Goal: Information Seeking & Learning: Learn about a topic

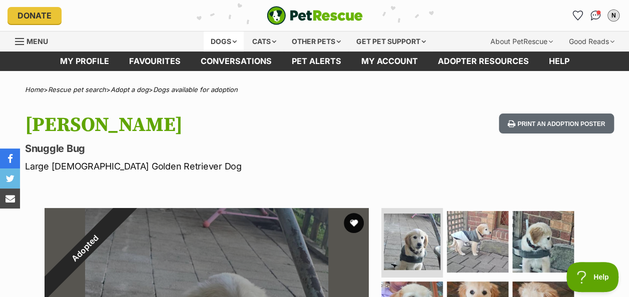
click at [226, 39] on div "Dogs" at bounding box center [224, 42] width 40 height 20
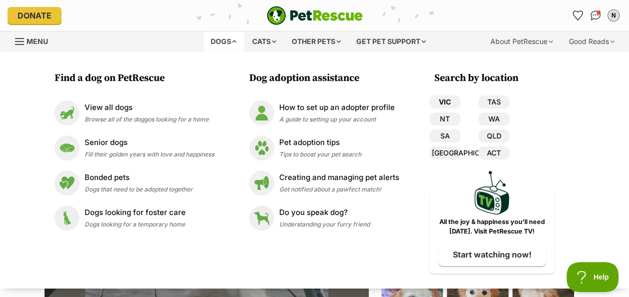
click at [452, 102] on link "VIC" at bounding box center [444, 102] width 31 height 13
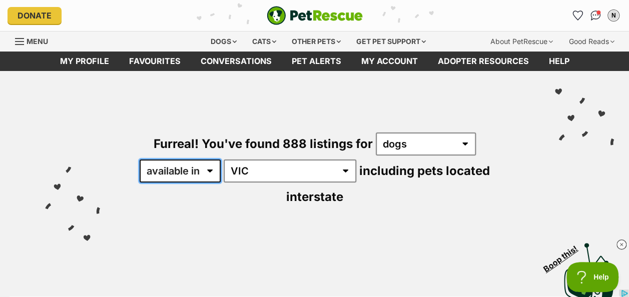
click at [203, 169] on select "available in located in" at bounding box center [180, 171] width 81 height 23
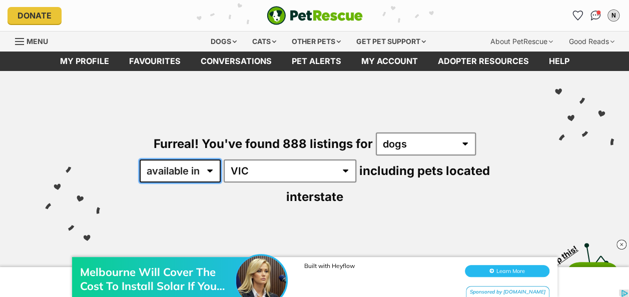
select select "disabled"
click at [140, 160] on select "available in located in" at bounding box center [180, 171] width 81 height 23
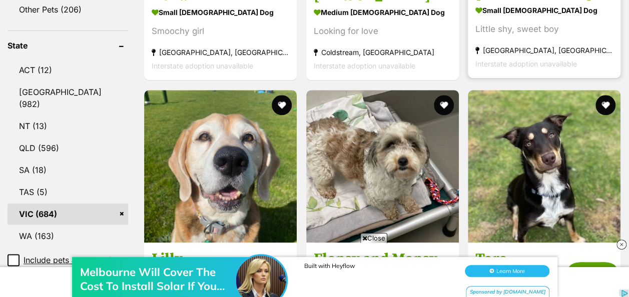
scroll to position [550, 0]
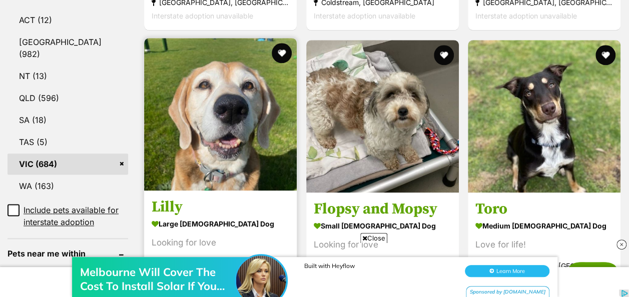
click at [237, 119] on img at bounding box center [220, 114] width 153 height 153
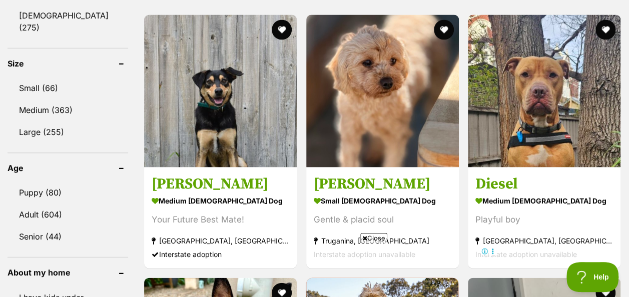
scroll to position [951, 0]
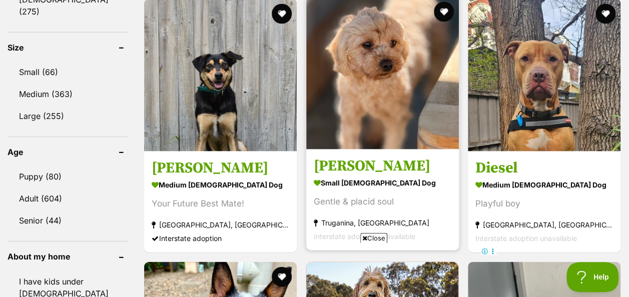
click at [393, 77] on img at bounding box center [382, 73] width 153 height 153
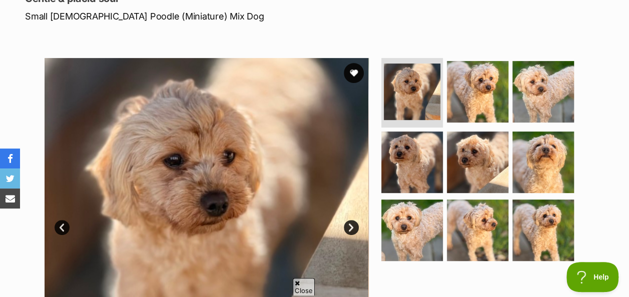
click at [349, 227] on link "Next" at bounding box center [351, 227] width 15 height 15
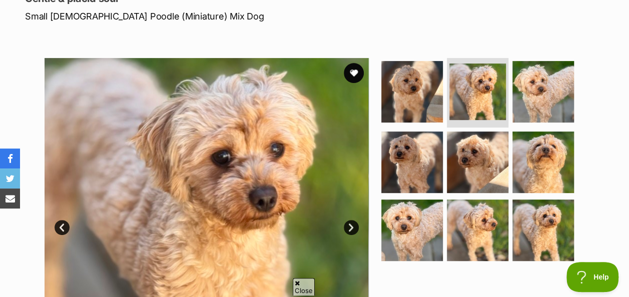
click at [349, 227] on link "Next" at bounding box center [351, 227] width 15 height 15
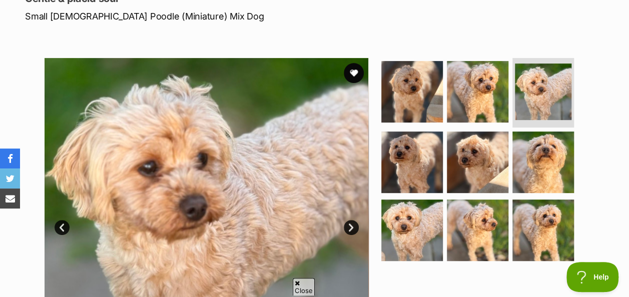
click at [349, 227] on link "Next" at bounding box center [351, 227] width 15 height 15
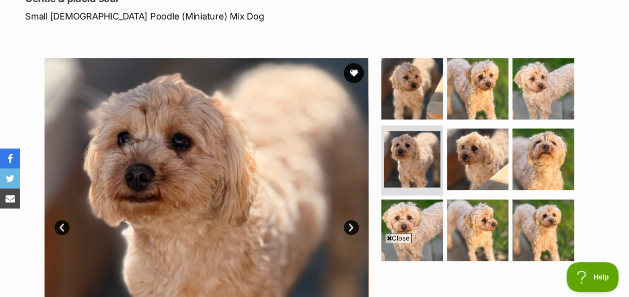
click at [349, 227] on link "Next" at bounding box center [351, 227] width 15 height 15
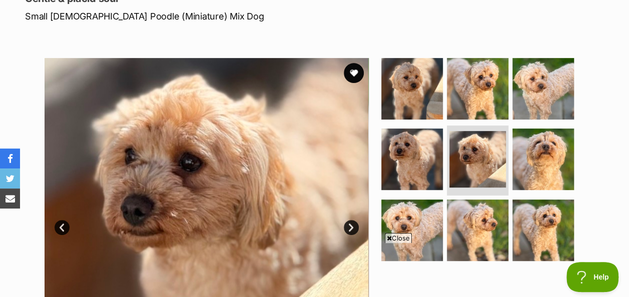
click at [349, 227] on link "Next" at bounding box center [351, 227] width 15 height 15
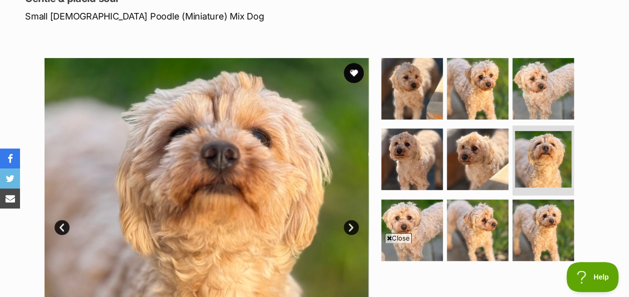
click at [349, 227] on link "Next" at bounding box center [351, 227] width 15 height 15
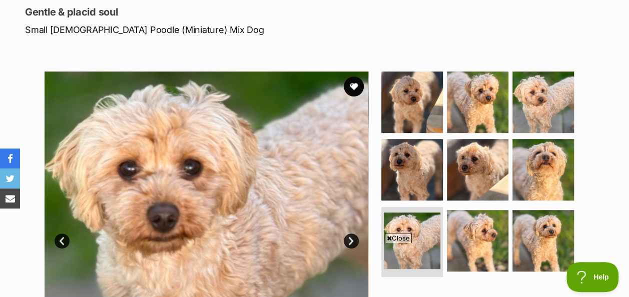
scroll to position [150, 0]
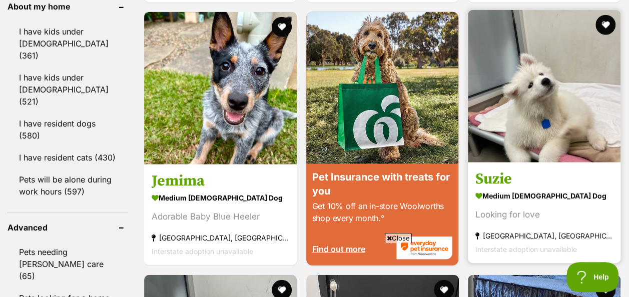
click at [559, 106] on img at bounding box center [544, 86] width 153 height 153
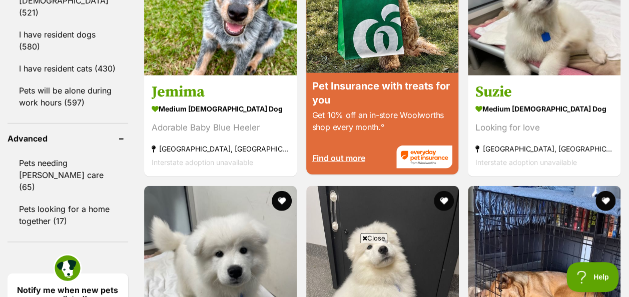
scroll to position [1346, 0]
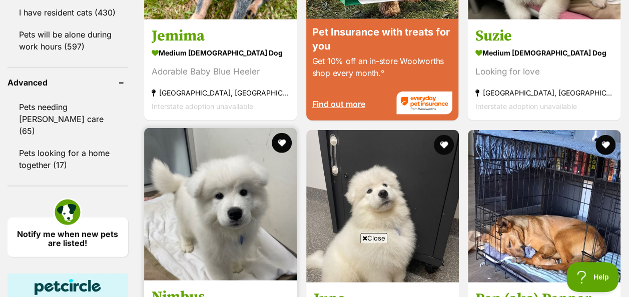
click at [206, 128] on img at bounding box center [220, 204] width 153 height 153
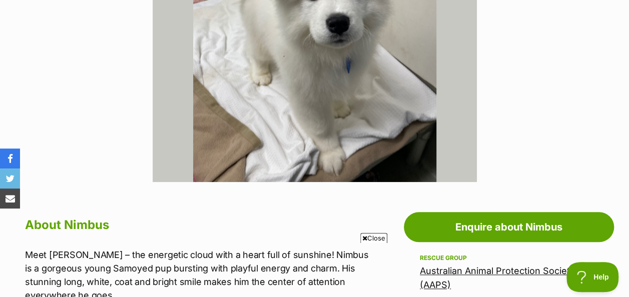
scroll to position [250, 0]
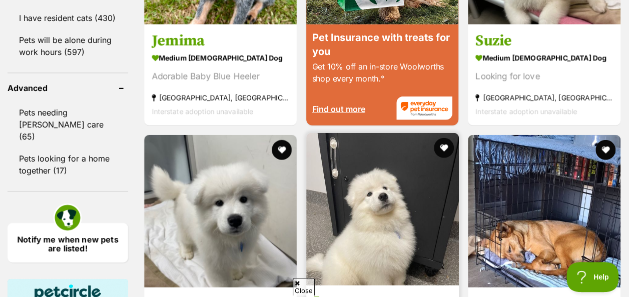
click at [402, 133] on img at bounding box center [382, 209] width 153 height 153
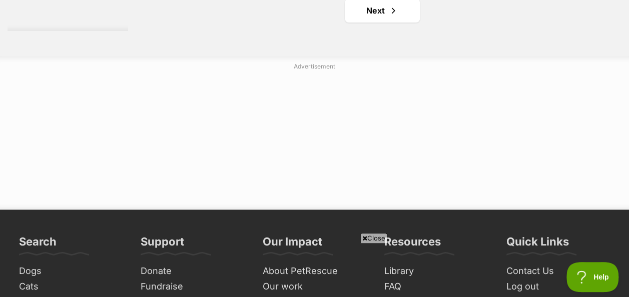
scroll to position [2341, 0]
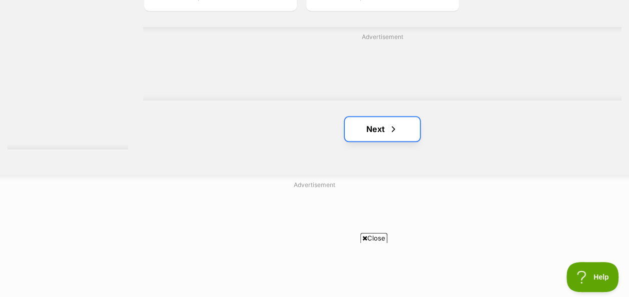
click at [388, 134] on span "Next page" at bounding box center [393, 129] width 10 height 12
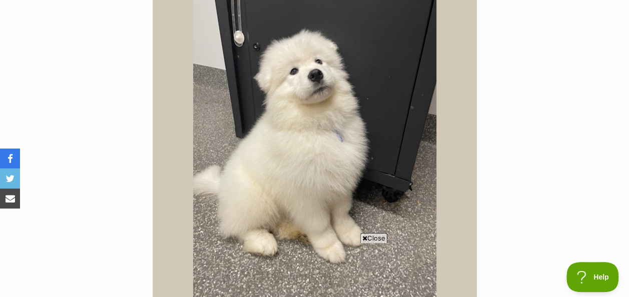
scroll to position [250, 0]
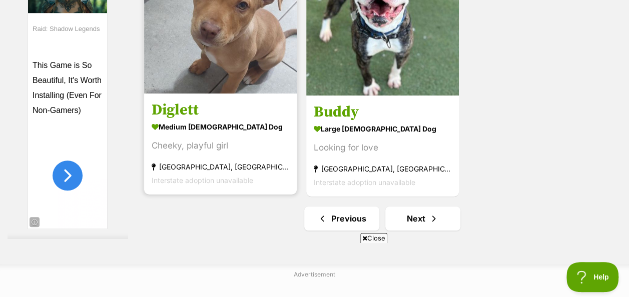
scroll to position [2451, 0]
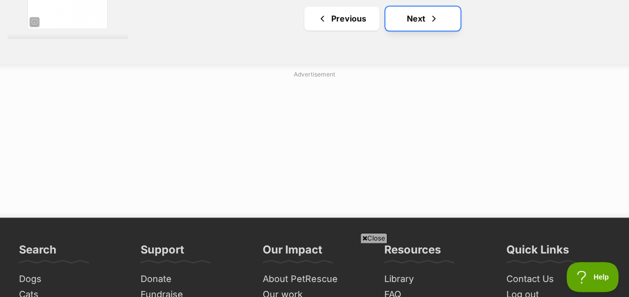
click at [437, 20] on span "Next page" at bounding box center [434, 19] width 10 height 12
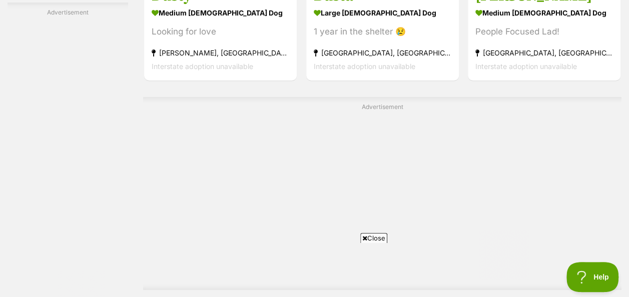
scroll to position [1951, 0]
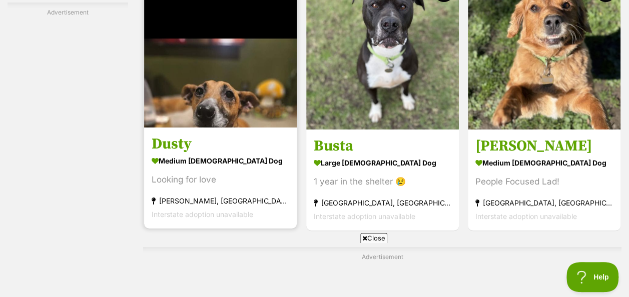
click at [230, 102] on img at bounding box center [220, 51] width 153 height 153
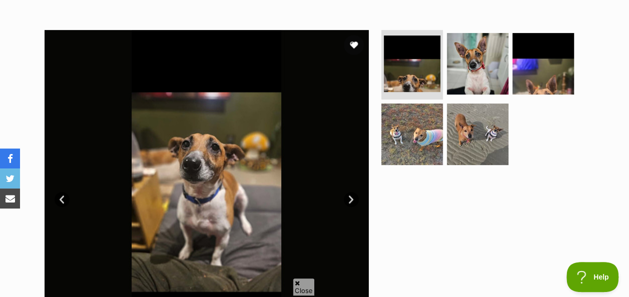
scroll to position [200, 0]
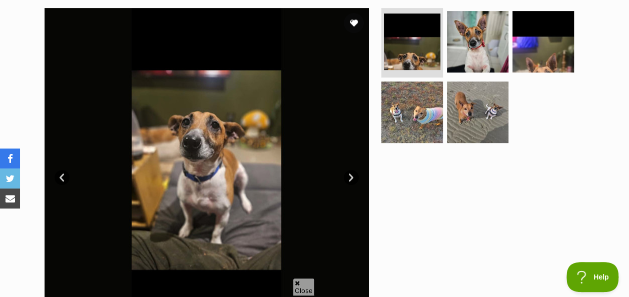
click at [350, 178] on link "Next" at bounding box center [351, 177] width 15 height 15
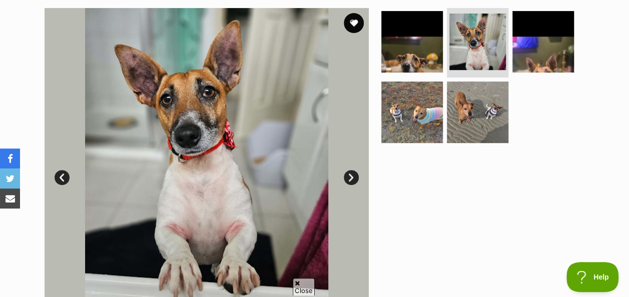
scroll to position [0, 0]
click at [350, 178] on link "Next" at bounding box center [351, 177] width 15 height 15
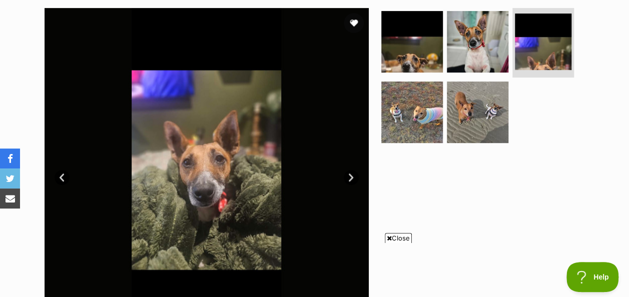
click at [350, 178] on link "Next" at bounding box center [351, 177] width 15 height 15
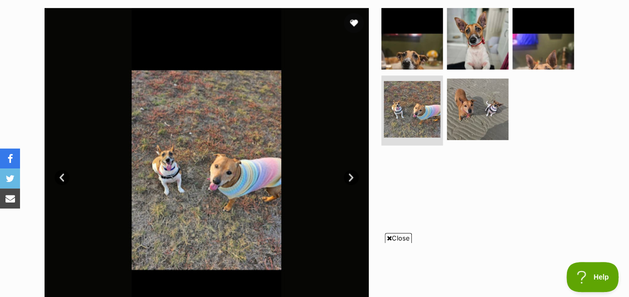
click at [350, 178] on link "Next" at bounding box center [351, 177] width 15 height 15
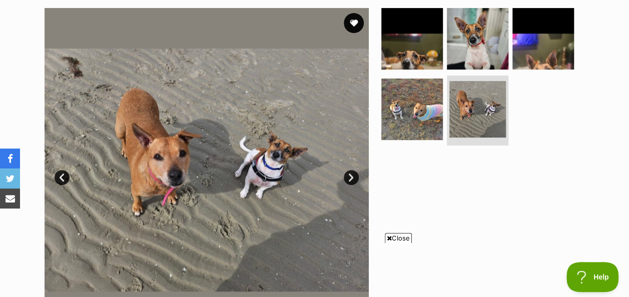
click at [350, 178] on link "Next" at bounding box center [351, 177] width 15 height 15
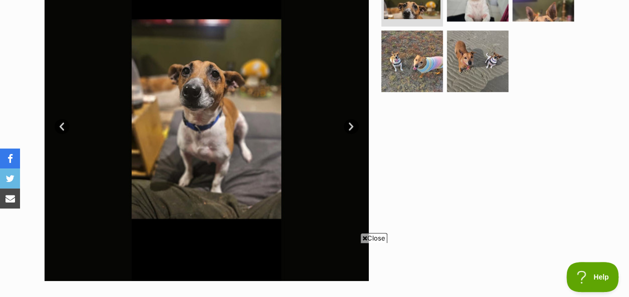
scroll to position [250, 0]
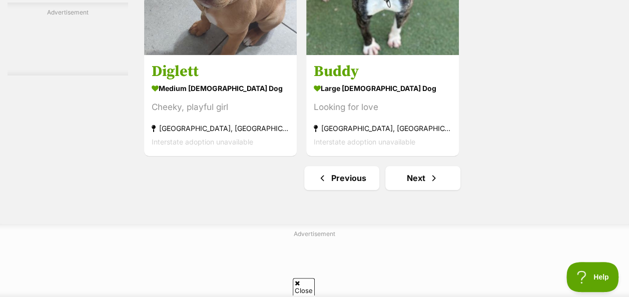
scroll to position [2291, 0]
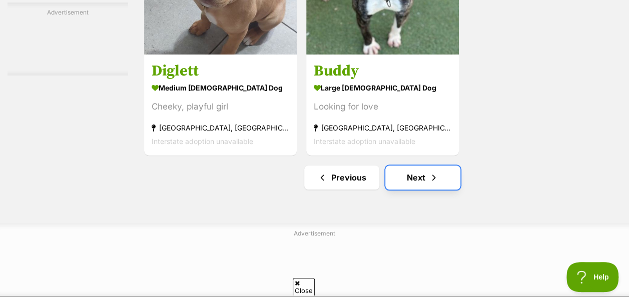
click at [431, 182] on span "Next page" at bounding box center [434, 178] width 10 height 12
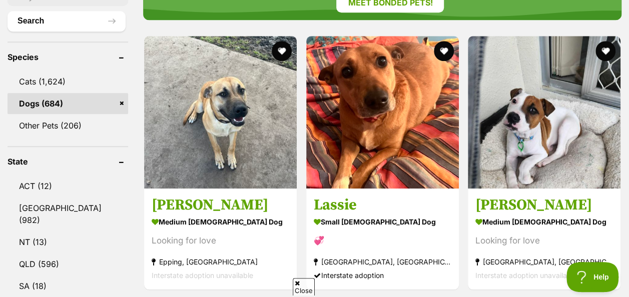
scroll to position [400, 0]
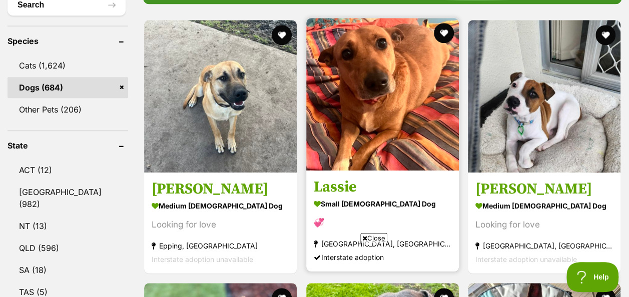
click at [421, 150] on img at bounding box center [382, 94] width 153 height 153
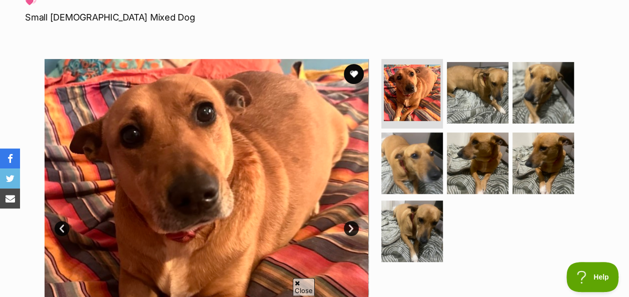
scroll to position [150, 0]
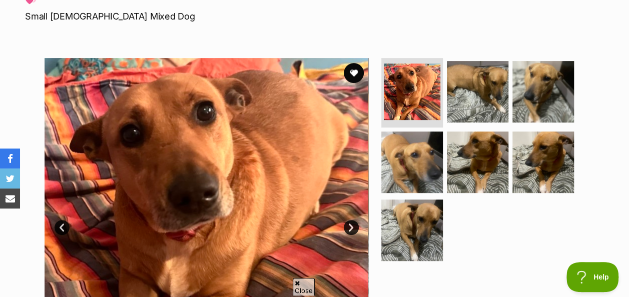
click at [347, 227] on link "Next" at bounding box center [351, 227] width 15 height 15
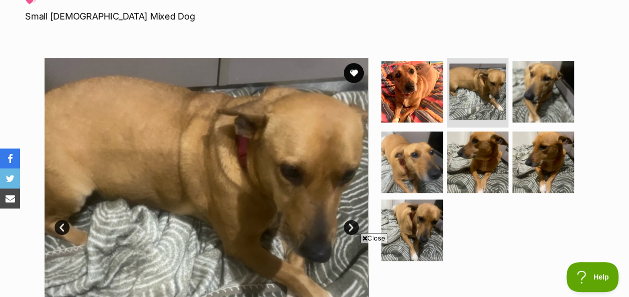
scroll to position [0, 0]
click at [347, 227] on link "Next" at bounding box center [351, 227] width 15 height 15
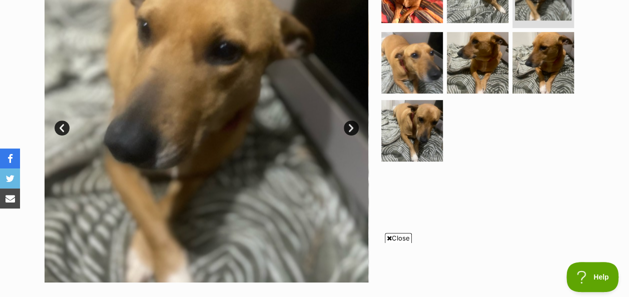
scroll to position [250, 0]
click at [350, 129] on link "Next" at bounding box center [351, 127] width 15 height 15
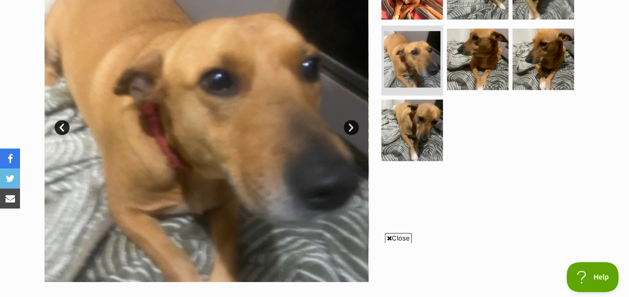
click at [350, 129] on link "Next" at bounding box center [351, 127] width 15 height 15
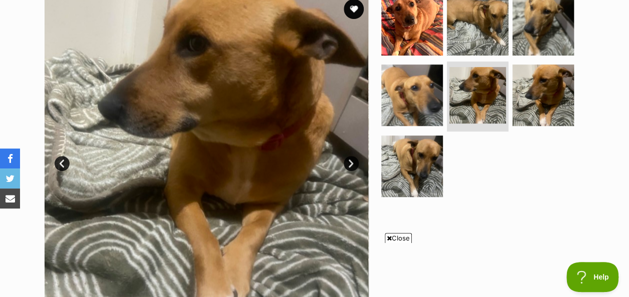
scroll to position [200, 0]
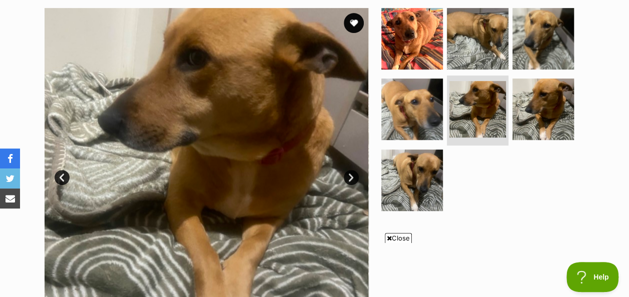
click at [350, 178] on link "Next" at bounding box center [351, 177] width 15 height 15
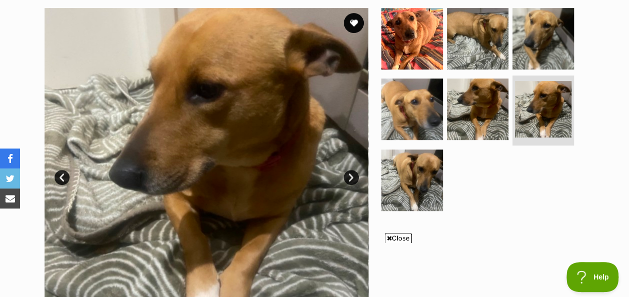
click at [350, 178] on link "Next" at bounding box center [351, 177] width 15 height 15
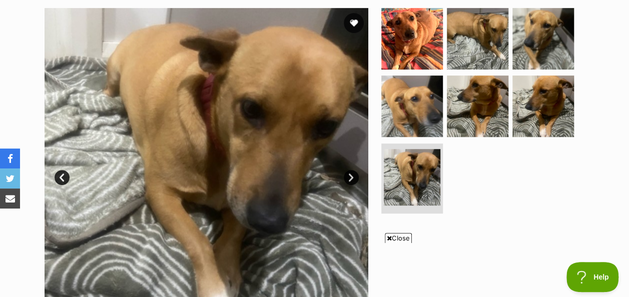
click at [350, 178] on link "Next" at bounding box center [351, 177] width 15 height 15
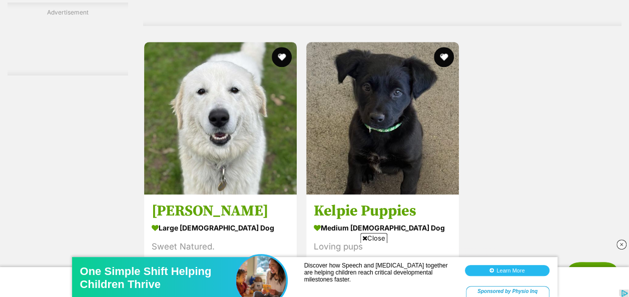
scroll to position [2345, 0]
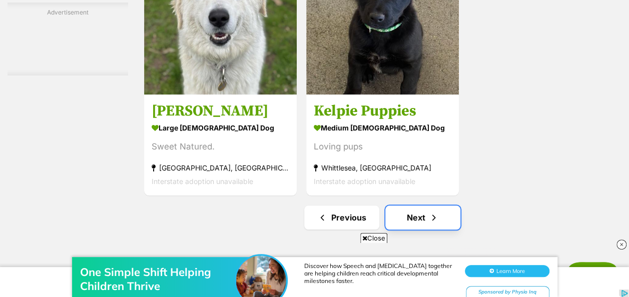
click at [441, 225] on link "Next" at bounding box center [422, 218] width 75 height 24
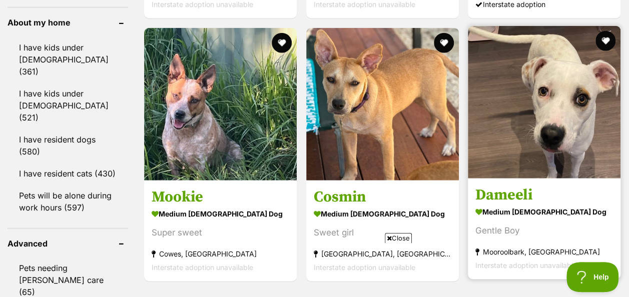
scroll to position [1201, 0]
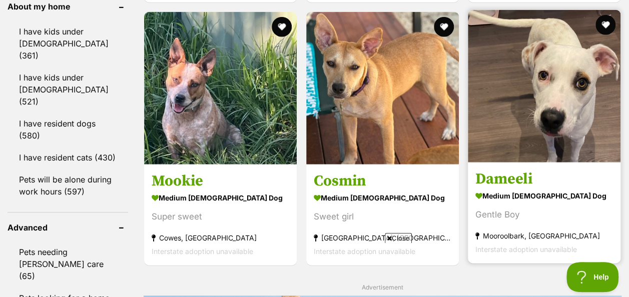
click at [505, 183] on h3 "Dameeli" at bounding box center [544, 179] width 138 height 19
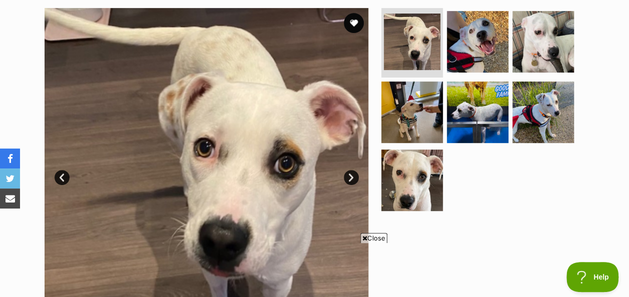
click at [349, 178] on link "Next" at bounding box center [351, 177] width 15 height 15
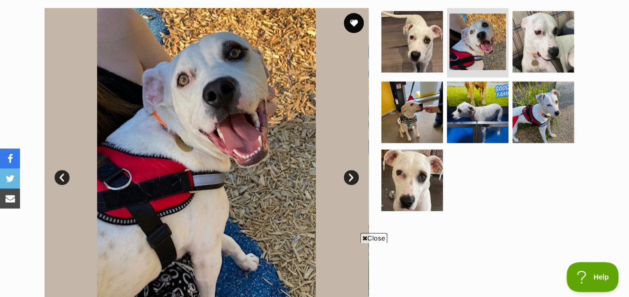
click at [350, 178] on link "Next" at bounding box center [351, 177] width 15 height 15
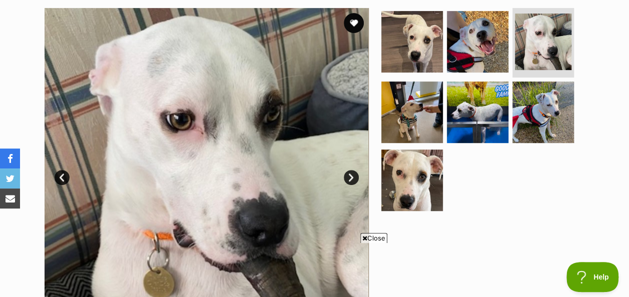
click at [350, 178] on link "Next" at bounding box center [351, 177] width 15 height 15
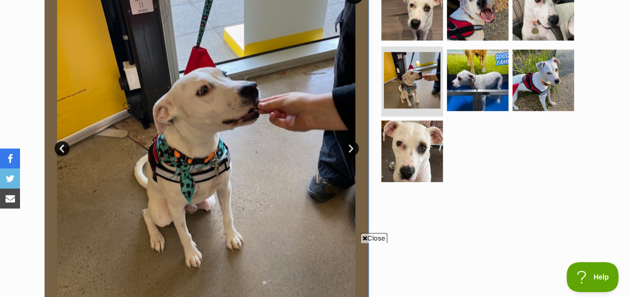
scroll to position [250, 0]
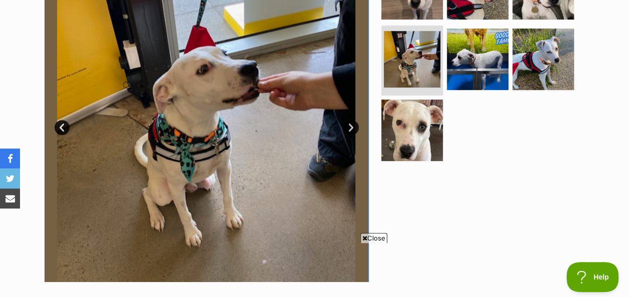
click at [350, 127] on link "Next" at bounding box center [351, 127] width 15 height 15
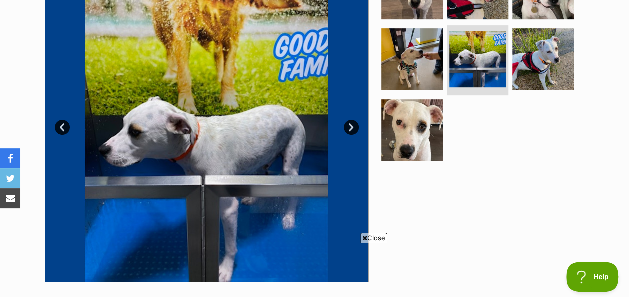
click at [353, 130] on link "Next" at bounding box center [351, 127] width 15 height 15
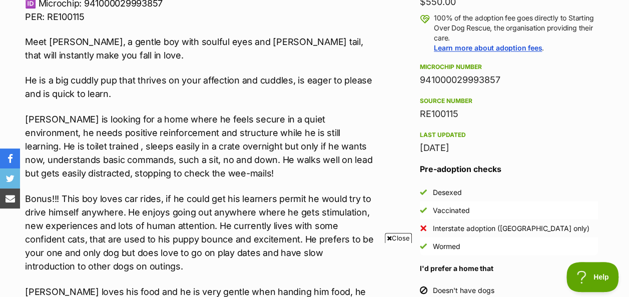
scroll to position [851, 0]
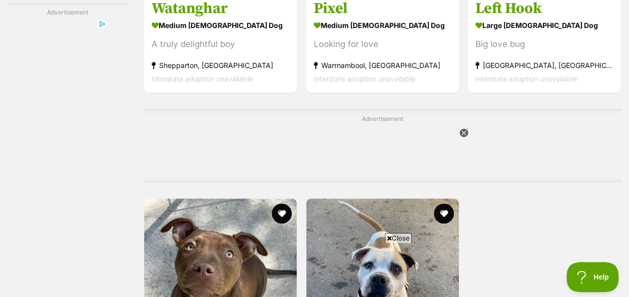
scroll to position [2246, 0]
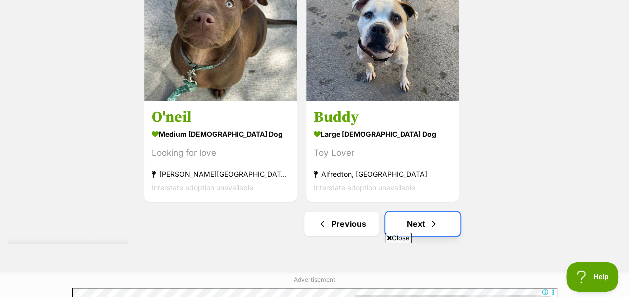
click at [415, 212] on link "Next" at bounding box center [422, 224] width 75 height 24
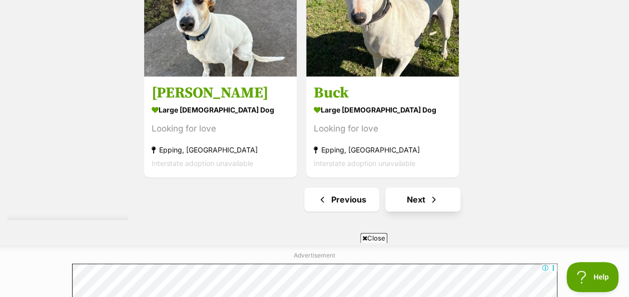
scroll to position [2301, 0]
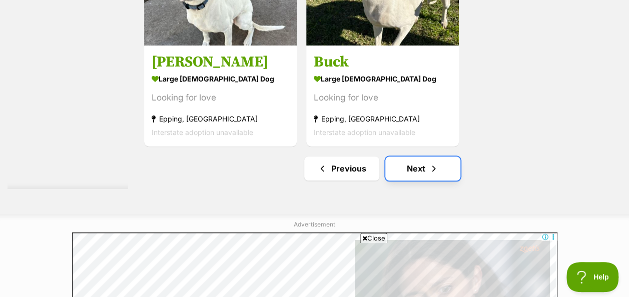
click at [432, 174] on span "Next page" at bounding box center [434, 169] width 10 height 12
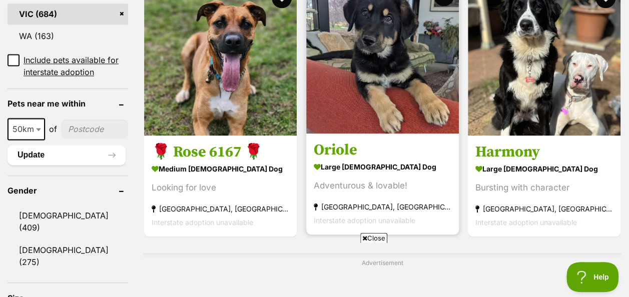
scroll to position [650, 0]
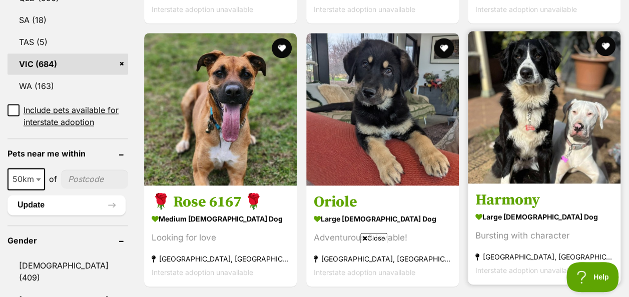
click at [515, 118] on img at bounding box center [544, 107] width 153 height 153
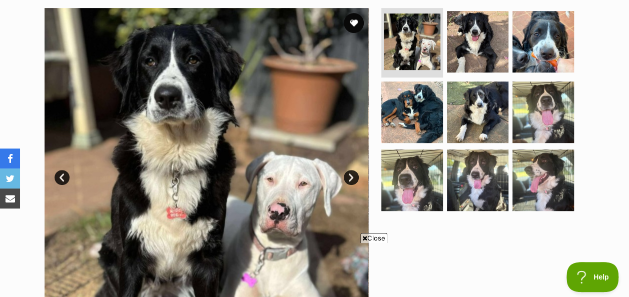
click at [350, 179] on link "Next" at bounding box center [351, 177] width 15 height 15
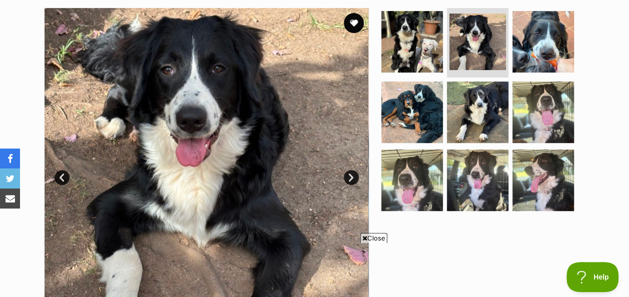
click at [350, 179] on link "Next" at bounding box center [351, 177] width 15 height 15
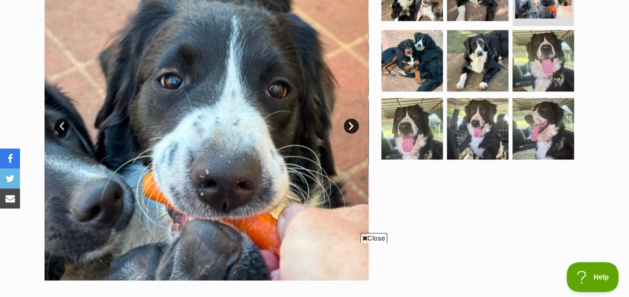
scroll to position [300, 0]
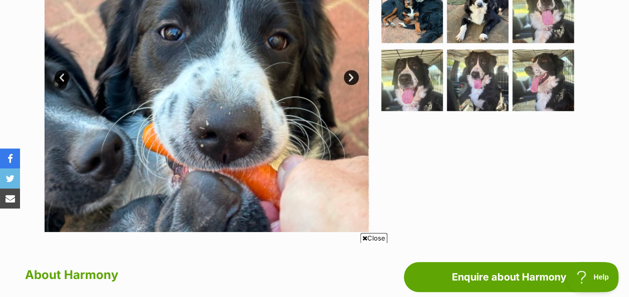
click at [360, 76] on img at bounding box center [206, 70] width 324 height 324
click at [349, 80] on link "Next" at bounding box center [351, 77] width 15 height 15
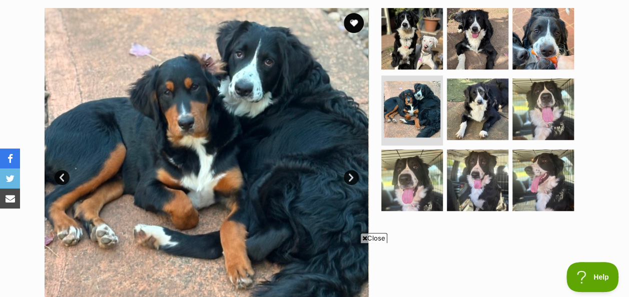
scroll to position [250, 0]
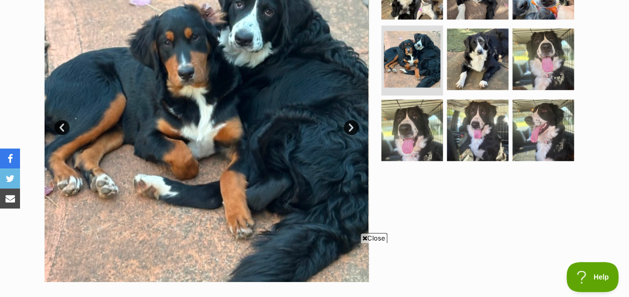
click at [348, 126] on link "Next" at bounding box center [351, 127] width 15 height 15
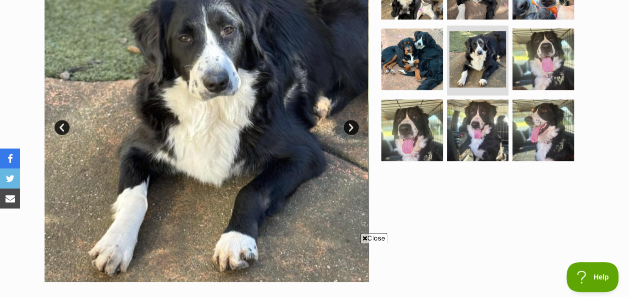
click at [348, 126] on link "Next" at bounding box center [351, 127] width 15 height 15
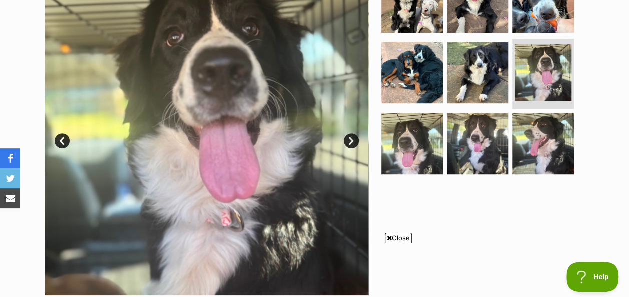
scroll to position [200, 0]
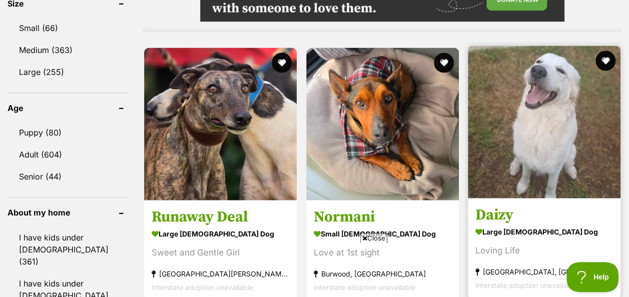
scroll to position [1045, 0]
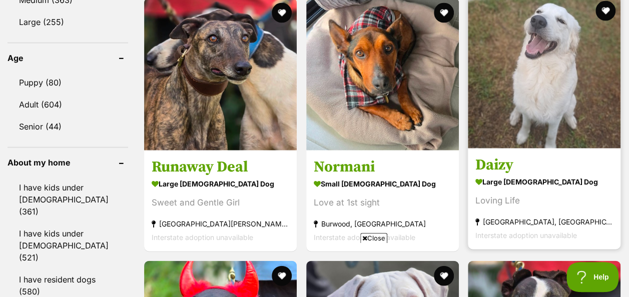
click at [554, 85] on img at bounding box center [544, 72] width 153 height 153
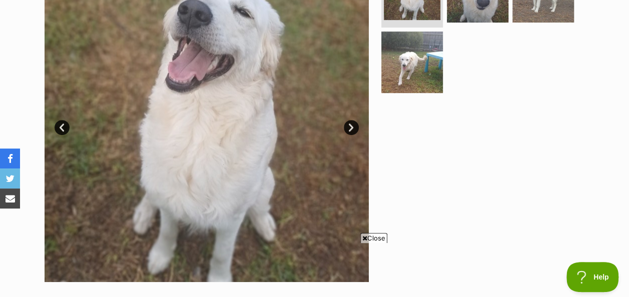
scroll to position [200, 0]
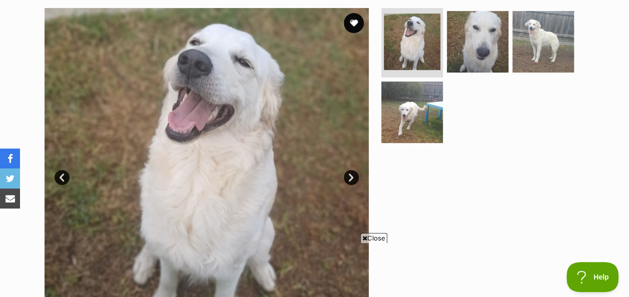
click at [348, 176] on link "Next" at bounding box center [351, 177] width 15 height 15
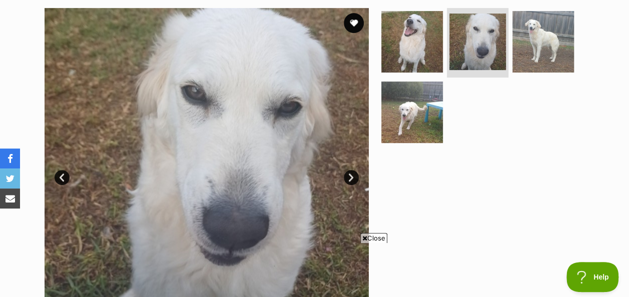
scroll to position [300, 0]
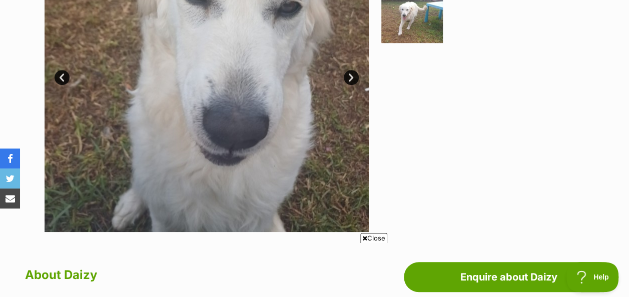
click at [353, 78] on link "Next" at bounding box center [351, 77] width 15 height 15
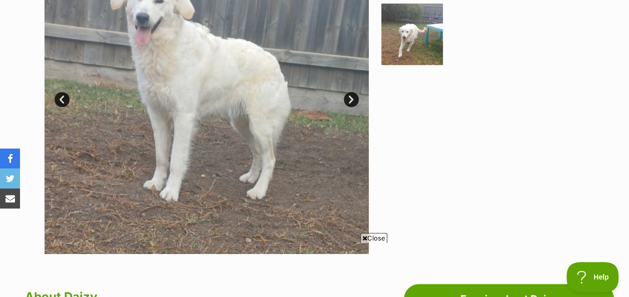
scroll to position [250, 0]
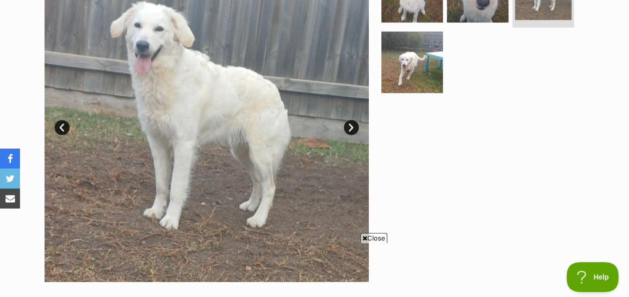
click at [350, 125] on link "Next" at bounding box center [351, 127] width 15 height 15
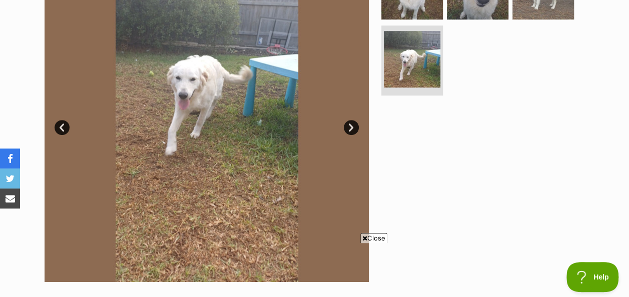
click at [354, 129] on link "Next" at bounding box center [351, 127] width 15 height 15
